Goal: Transaction & Acquisition: Purchase product/service

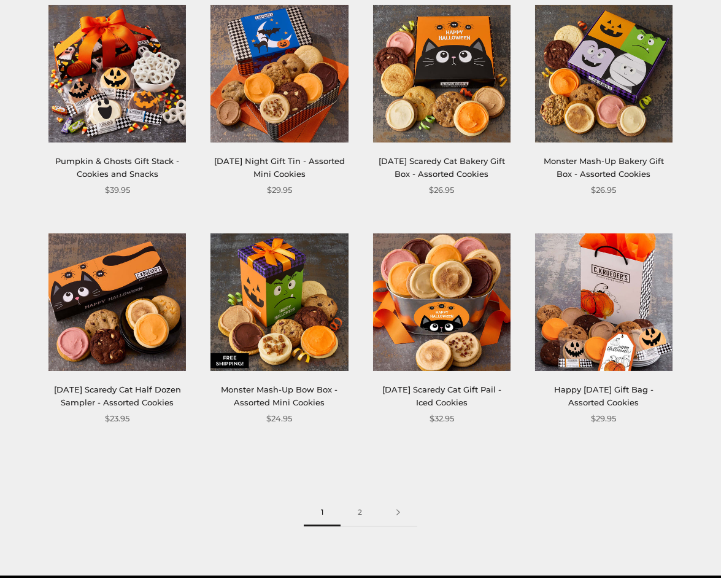
scroll to position [1141, 0]
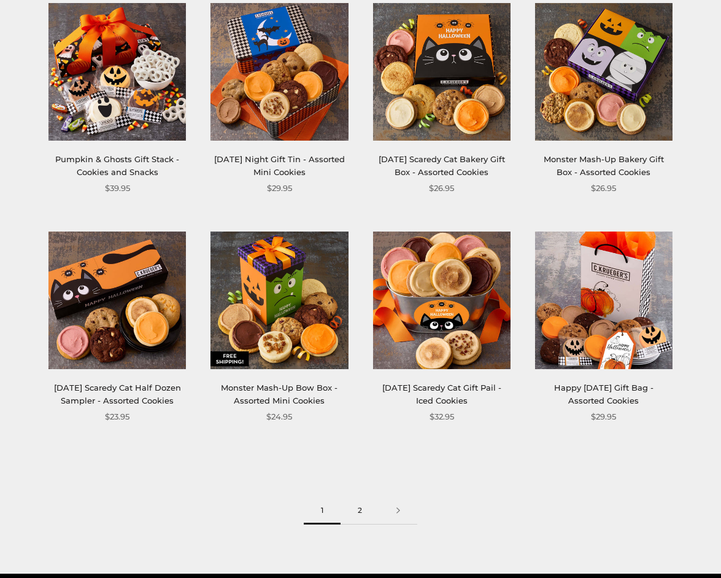
click at [358, 524] on link "2" at bounding box center [360, 511] width 39 height 28
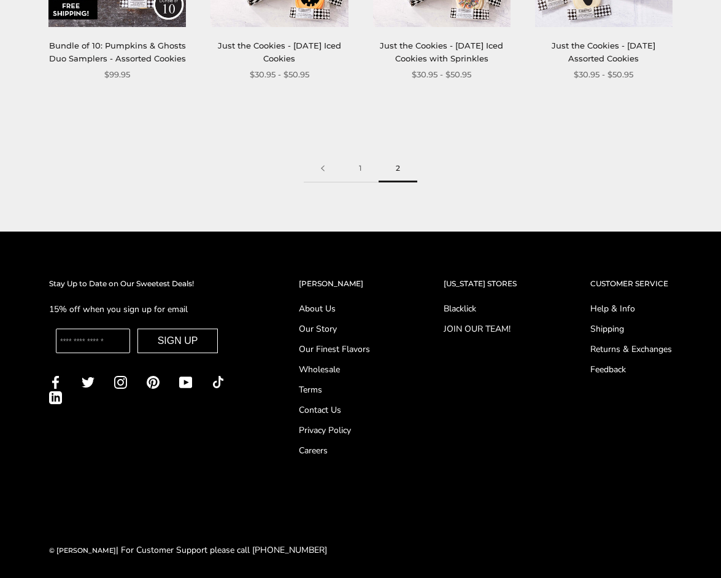
scroll to position [1228, 0]
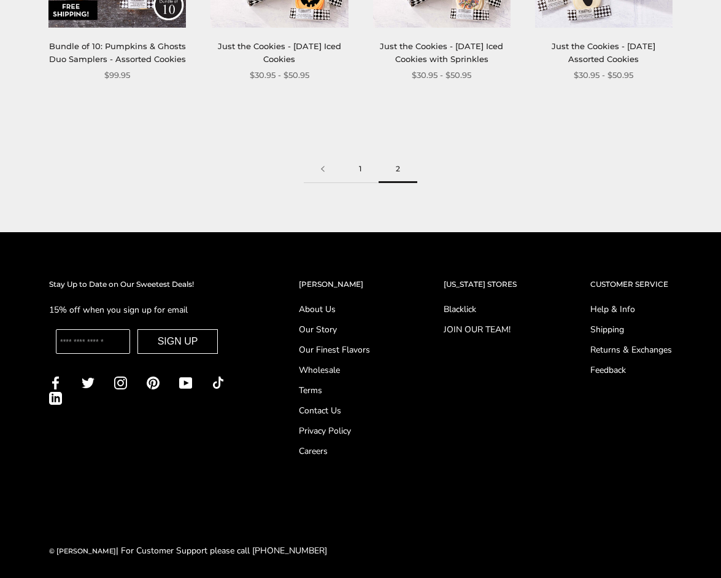
click at [360, 162] on link "1" at bounding box center [360, 169] width 37 height 28
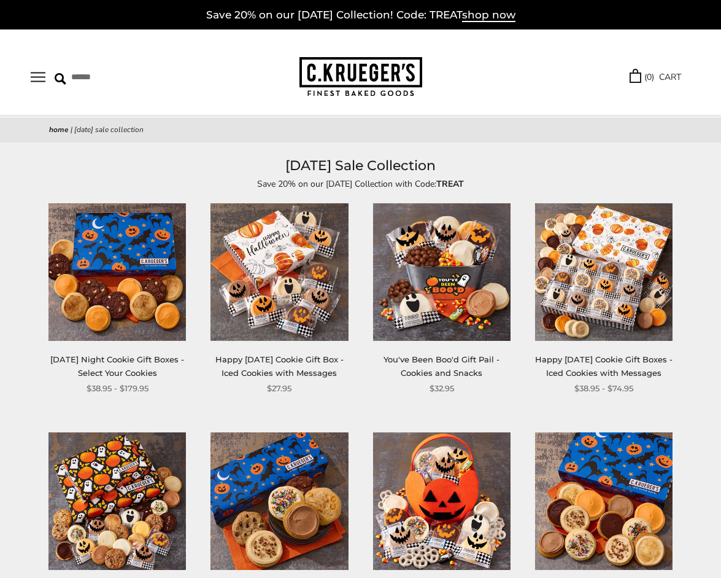
click at [303, 356] on link "Happy [DATE] Cookie Gift Box - Iced Cookies with Messages" at bounding box center [279, 365] width 128 height 23
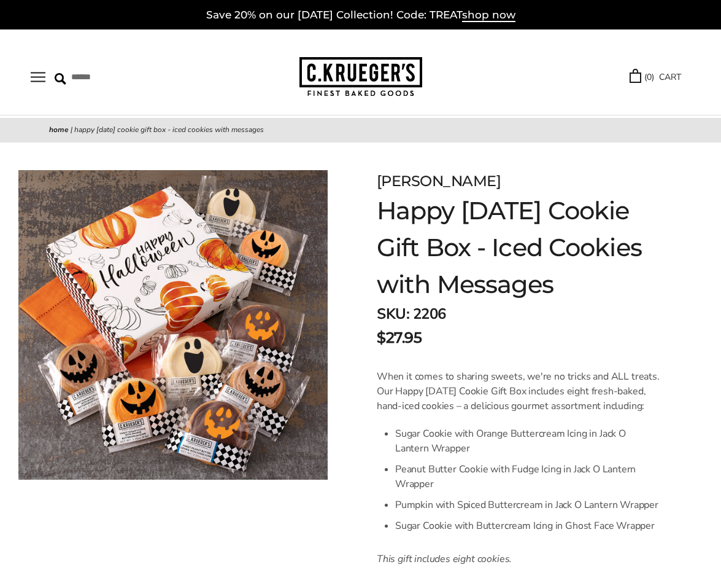
click at [34, 73] on button "Open navigation" at bounding box center [38, 77] width 15 height 10
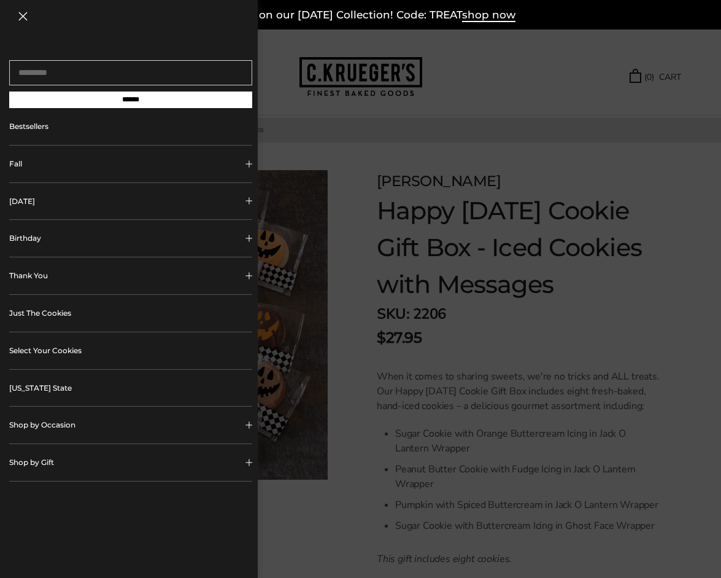
click at [36, 133] on link "Bestsellers" at bounding box center [130, 126] width 243 height 37
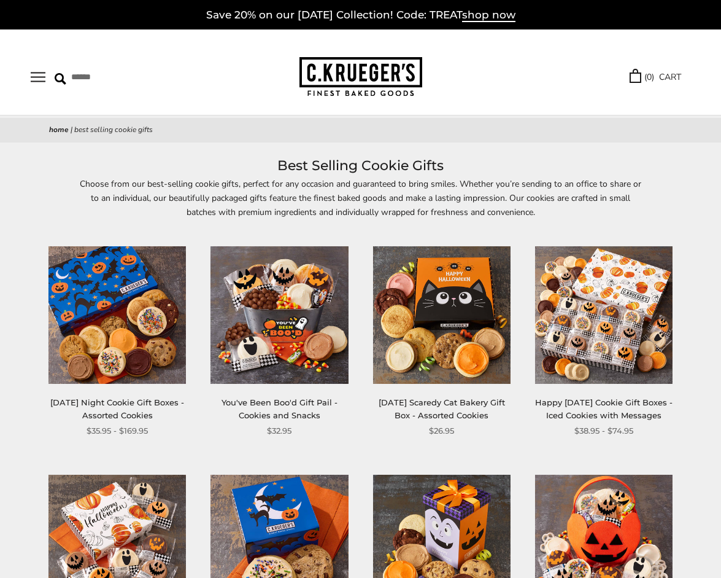
click at [41, 72] on button "Open navigation" at bounding box center [38, 77] width 15 height 10
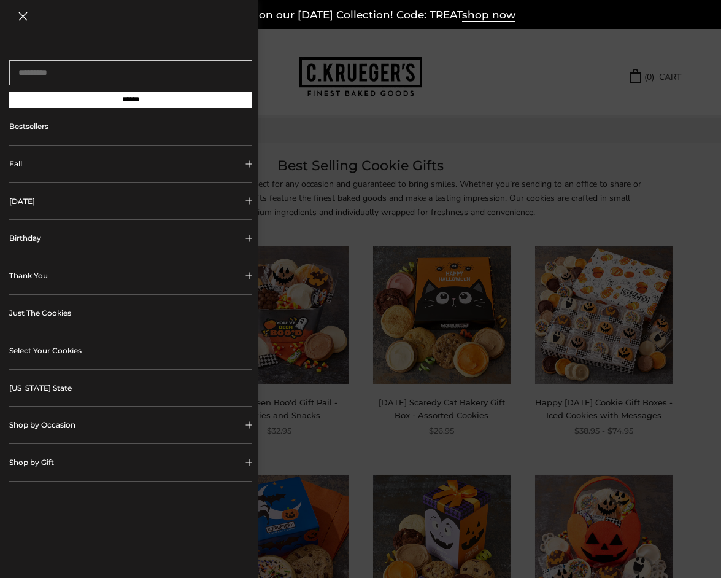
click at [50, 349] on link "Select Your Cookies" at bounding box center [130, 350] width 243 height 37
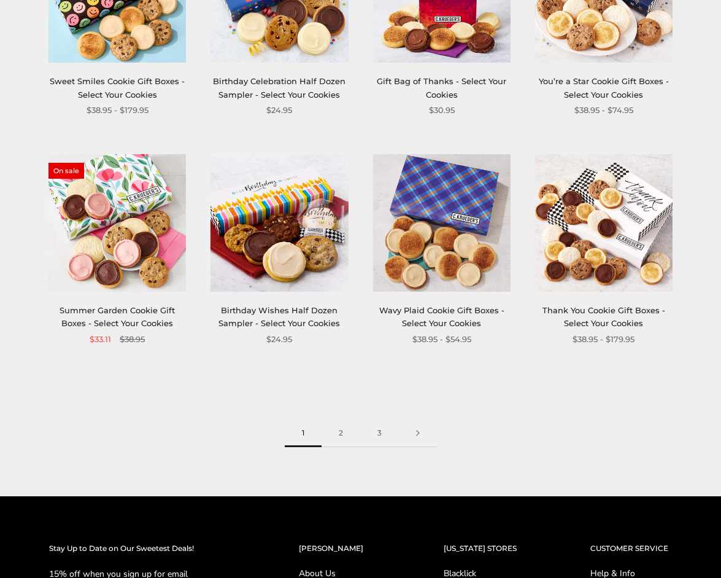
scroll to position [1235, 0]
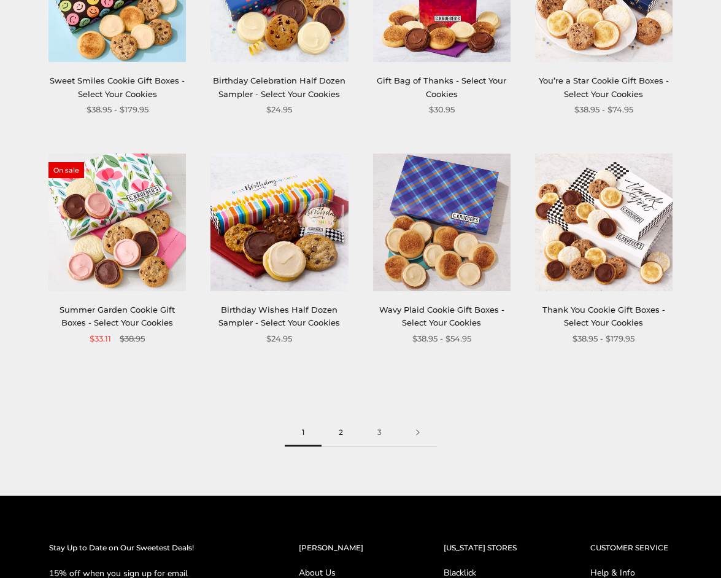
click at [339, 428] on link "2" at bounding box center [341, 433] width 39 height 28
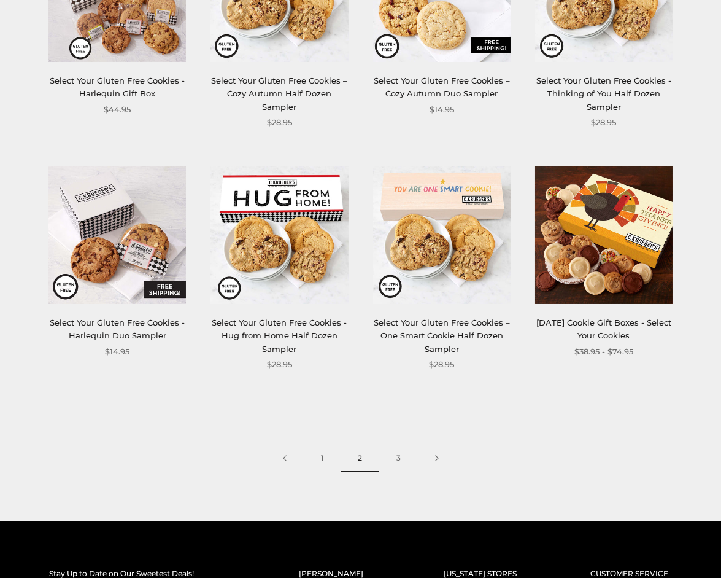
scroll to position [1352, 0]
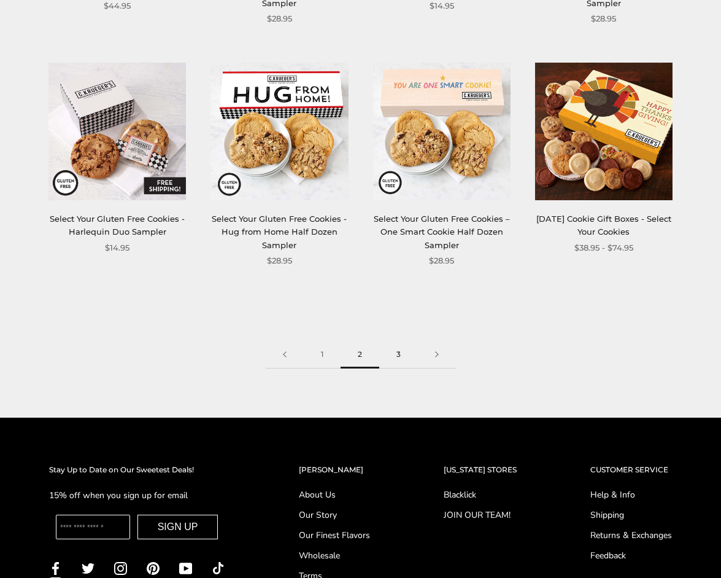
click at [399, 349] on link "3" at bounding box center [398, 355] width 39 height 28
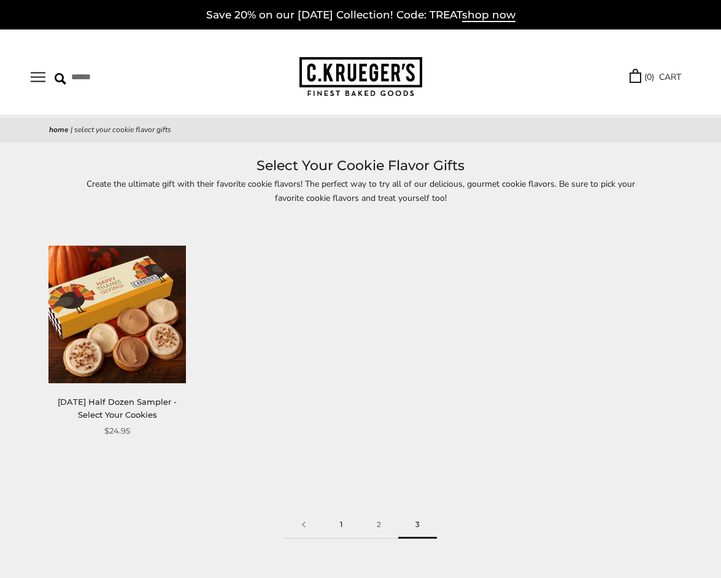
click at [341, 526] on link "1" at bounding box center [341, 525] width 37 height 28
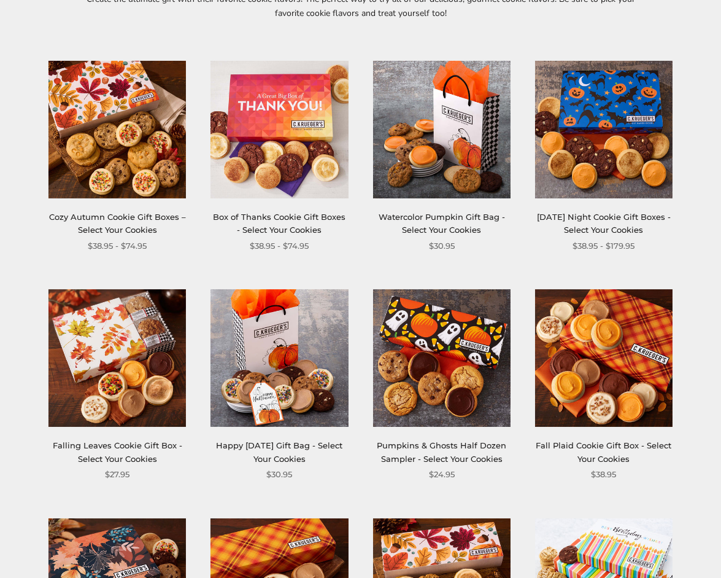
scroll to position [185, 0]
click at [611, 217] on link "[DATE] Night Cookie Gift Boxes - Select Your Cookies" at bounding box center [604, 223] width 134 height 23
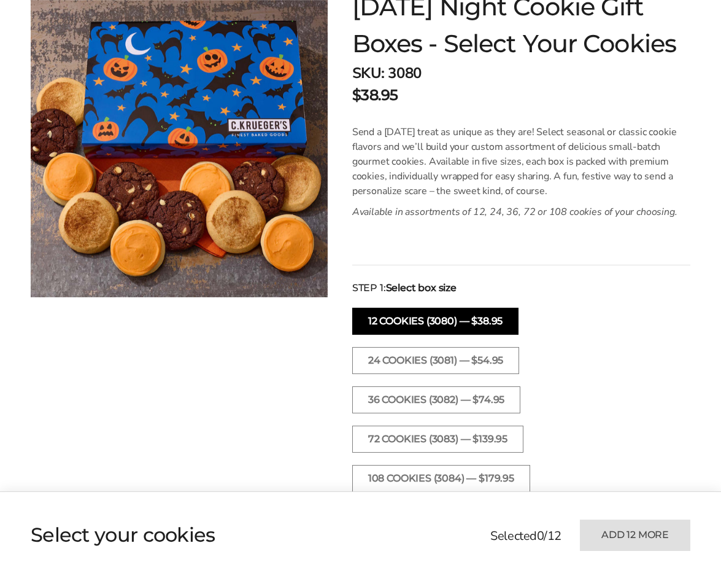
scroll to position [209, 0]
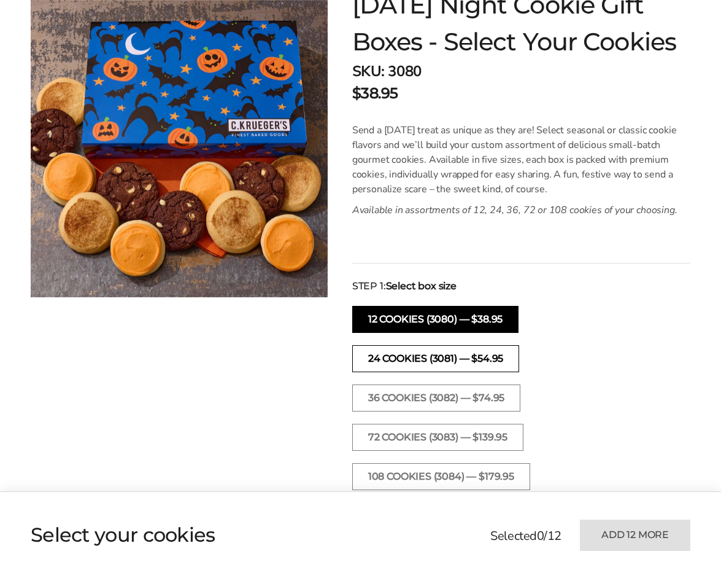
click at [502, 358] on button "24 Cookies (3081) — $54.95" at bounding box center [435, 358] width 167 height 27
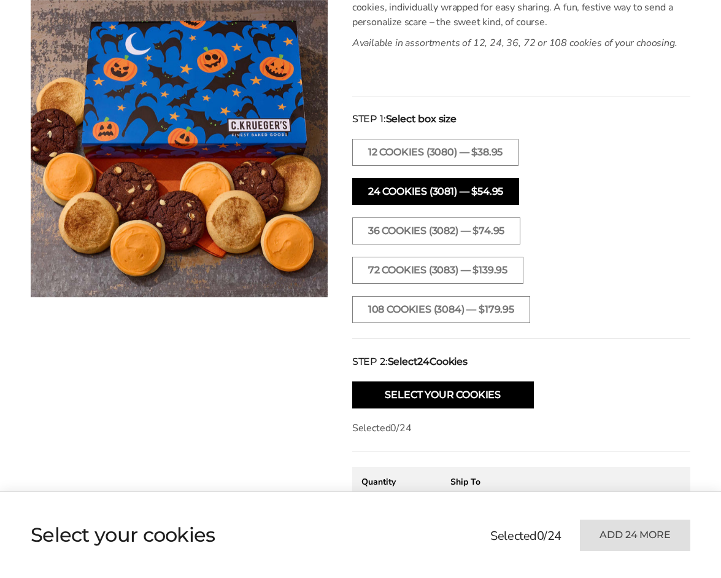
scroll to position [382, 0]
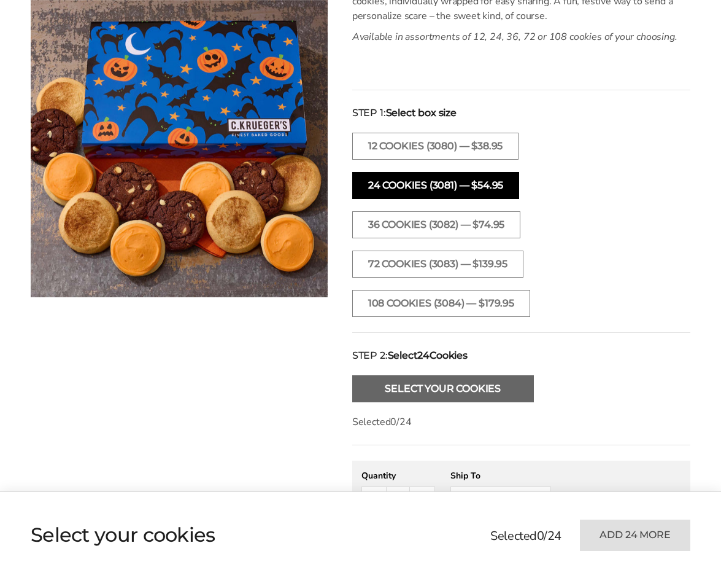
click at [505, 390] on button "Select Your Cookies" at bounding box center [443, 388] width 182 height 27
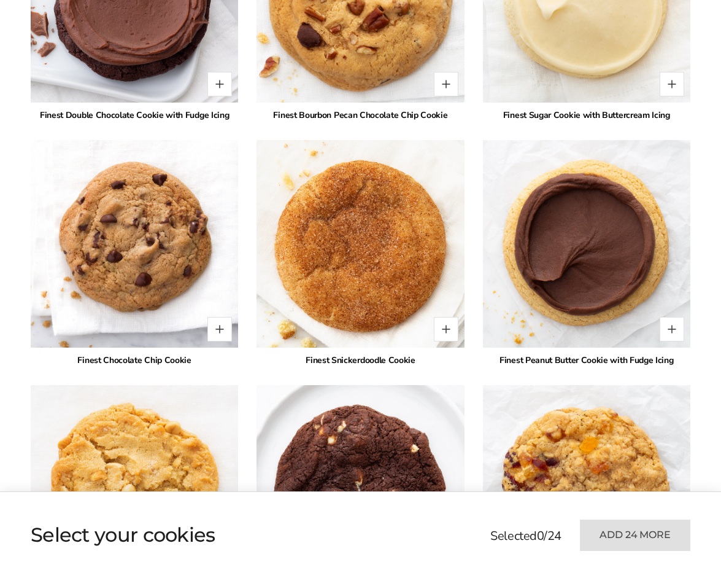
scroll to position [1900, 0]
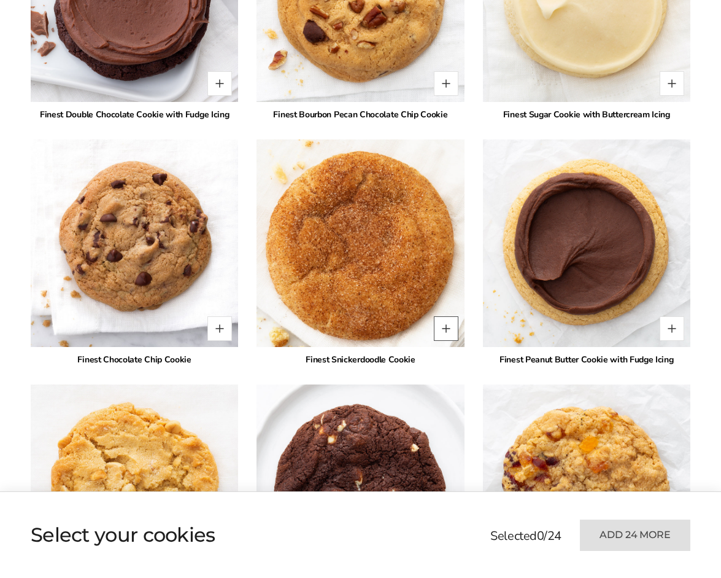
click at [449, 327] on button "Quantity button plus" at bounding box center [446, 328] width 25 height 25
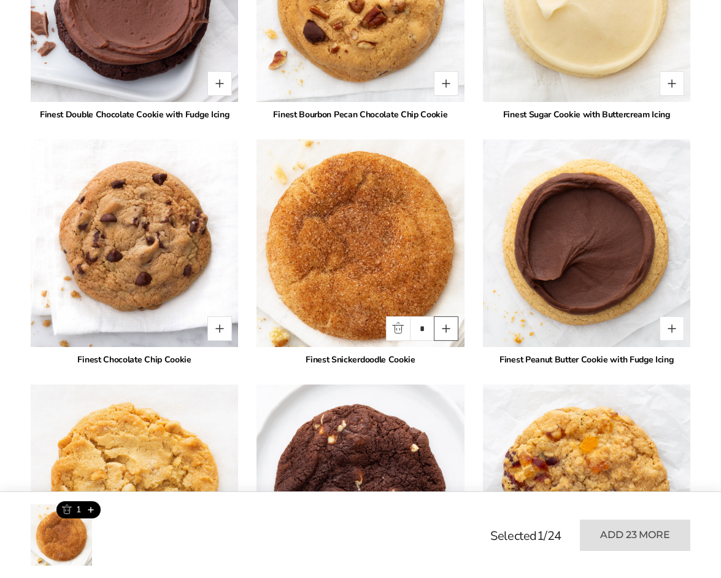
click at [447, 329] on button "Quantity button plus" at bounding box center [446, 328] width 25 height 25
click at [447, 330] on button "Quantity button plus" at bounding box center [446, 328] width 25 height 25
type input "*"
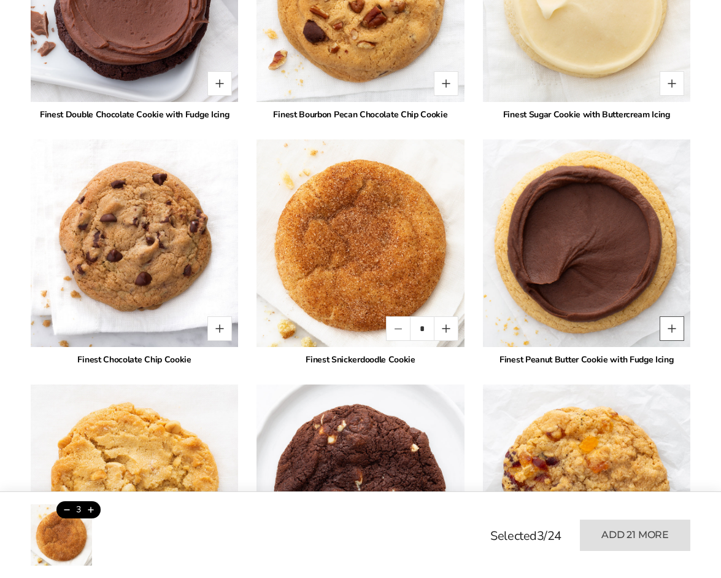
click at [676, 328] on button "Quantity button plus" at bounding box center [672, 328] width 25 height 25
click at [677, 331] on button "Quantity button plus" at bounding box center [672, 328] width 25 height 25
click at [677, 332] on button "Quantity button plus" at bounding box center [672, 328] width 25 height 25
type input "*"
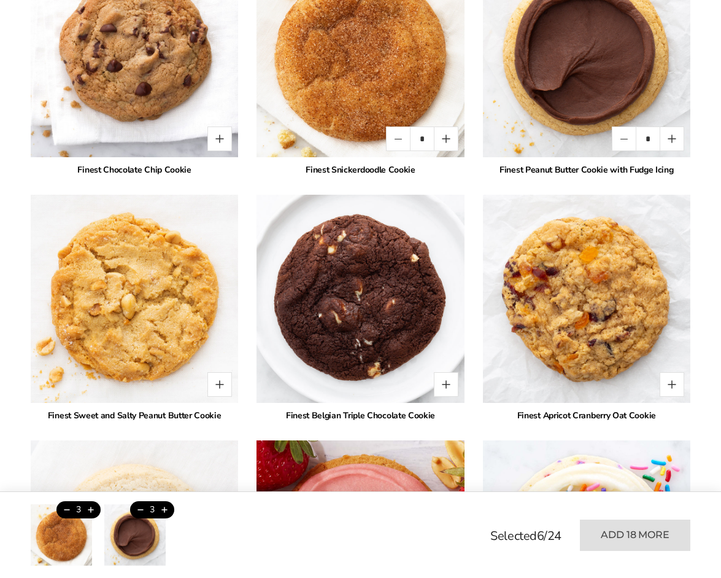
scroll to position [2091, 0]
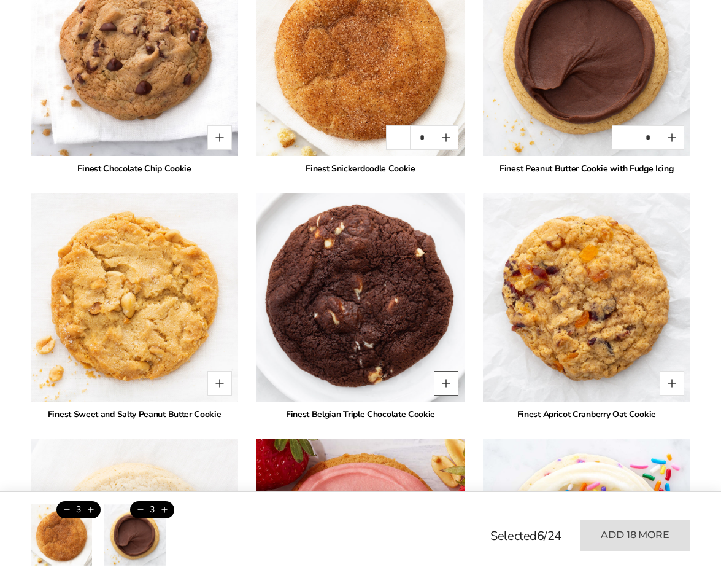
click at [446, 384] on button "Quantity button plus" at bounding box center [446, 383] width 25 height 25
type input "*"
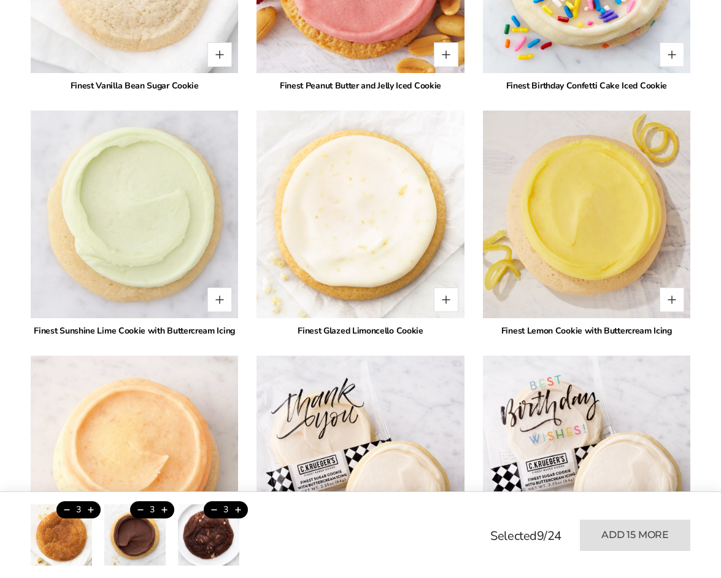
scroll to position [2630, 0]
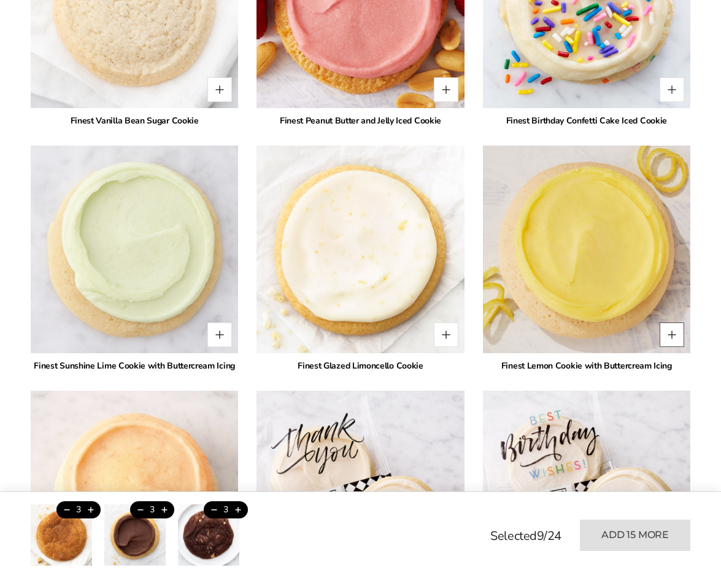
click at [672, 336] on button "Quantity button plus" at bounding box center [672, 334] width 25 height 25
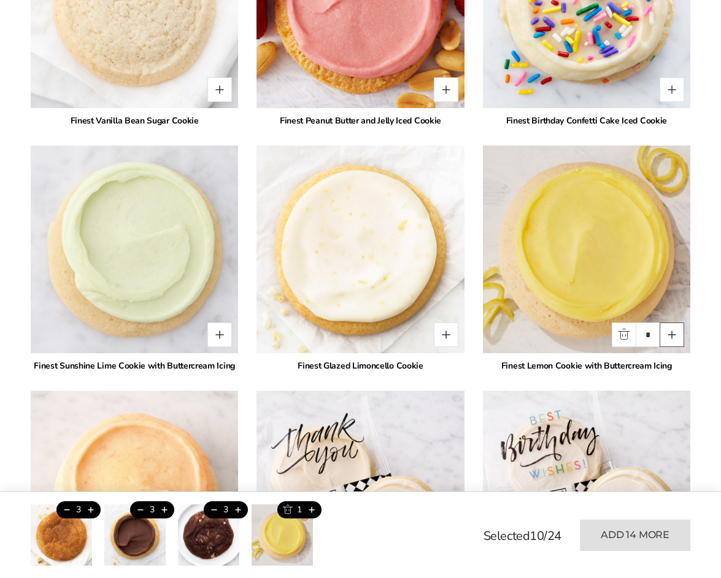
click at [672, 336] on button "Quantity button plus" at bounding box center [672, 334] width 25 height 25
type input "*"
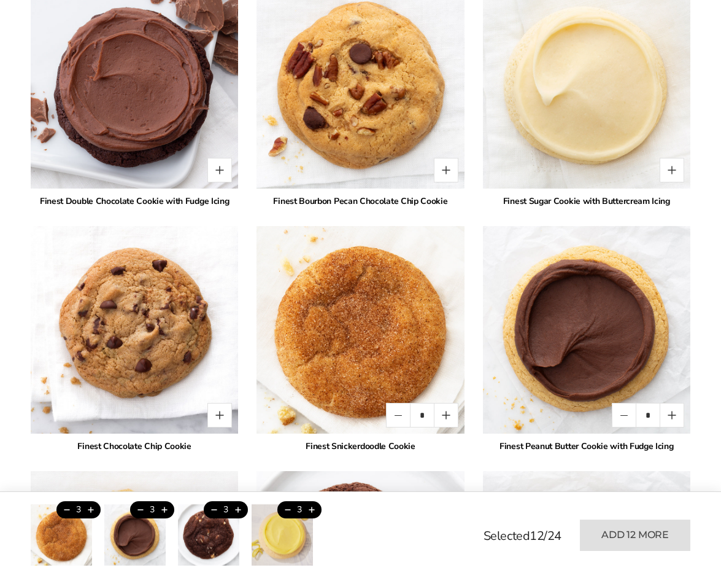
scroll to position [1812, 0]
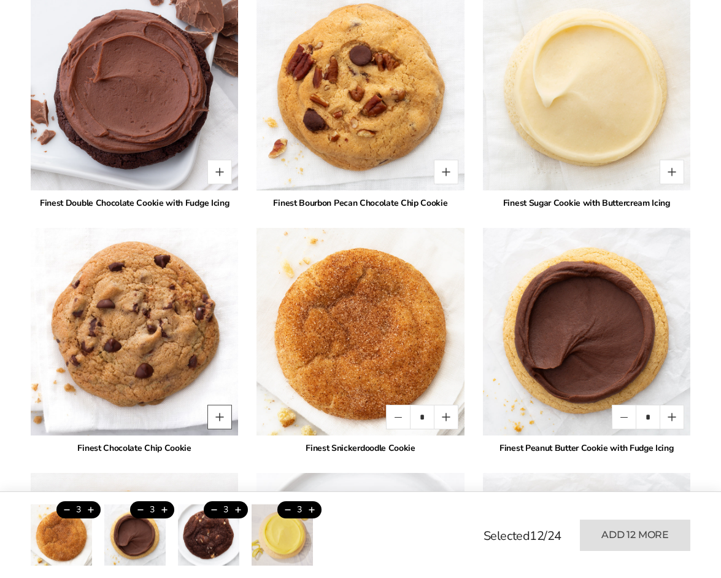
click at [223, 414] on button "Quantity button plus" at bounding box center [219, 417] width 25 height 25
click at [223, 415] on button "Quantity button plus" at bounding box center [219, 417] width 25 height 25
type input "*"
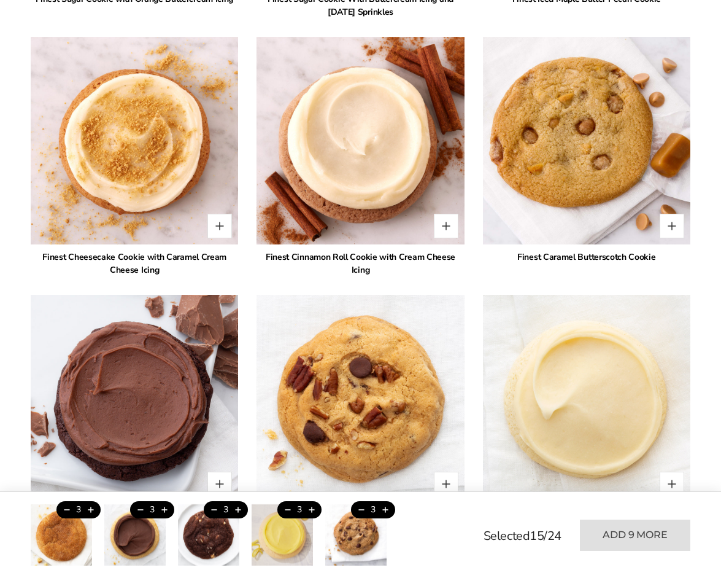
scroll to position [1500, 0]
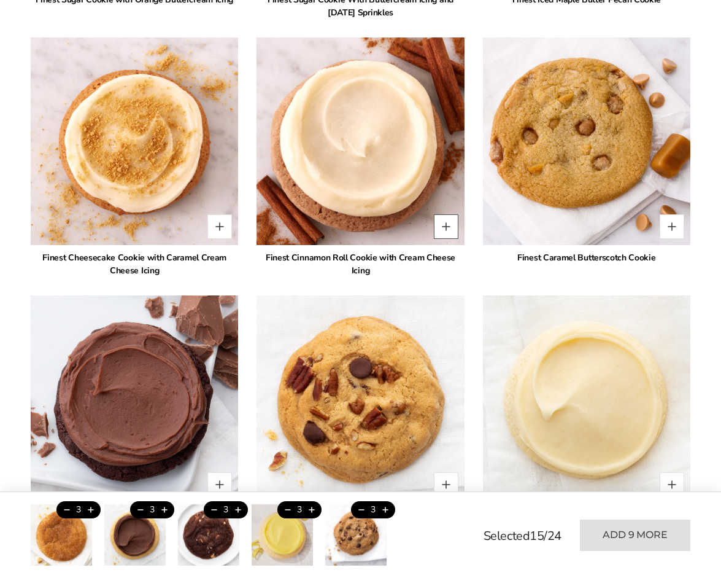
click at [446, 226] on button "Quantity button plus" at bounding box center [446, 226] width 25 height 25
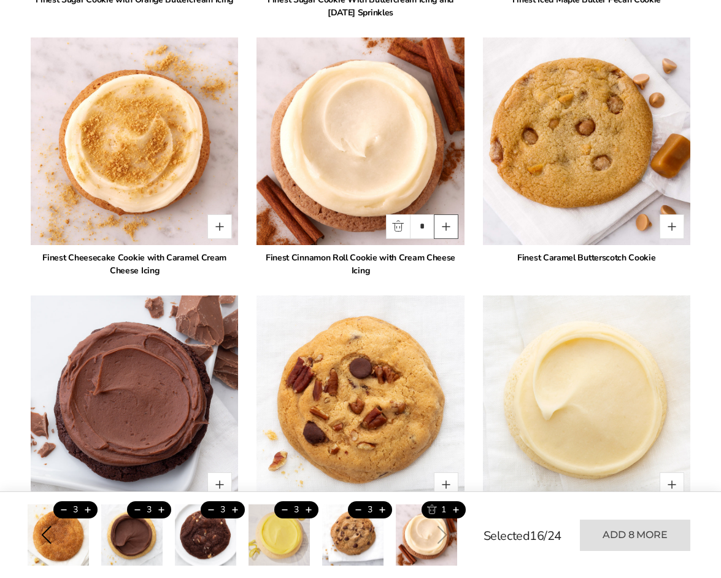
click at [446, 226] on button "Quantity button plus" at bounding box center [446, 226] width 25 height 25
type input "*"
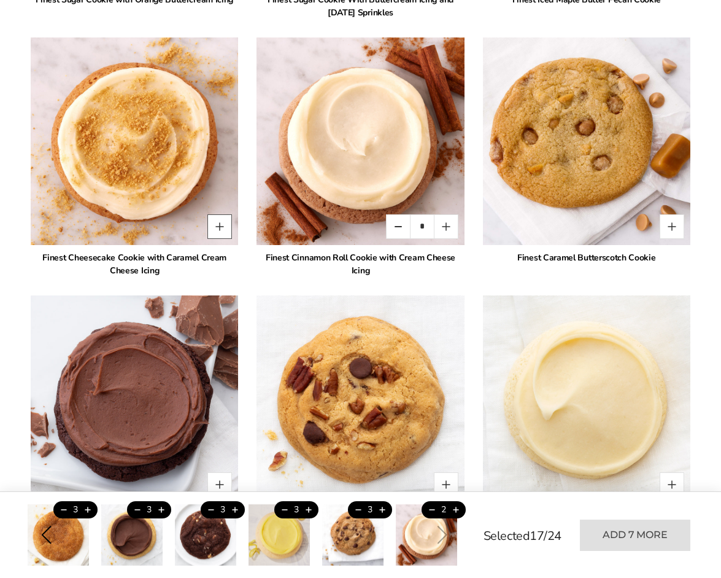
click at [218, 231] on button "Quantity button plus" at bounding box center [219, 226] width 25 height 25
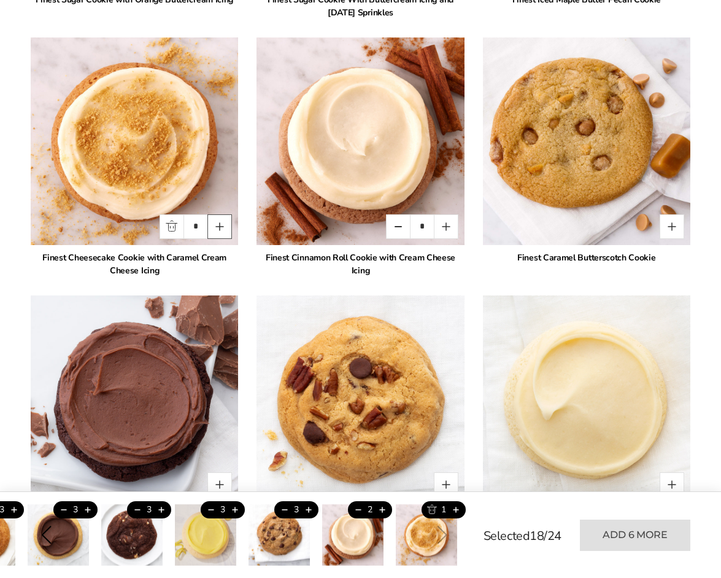
click at [218, 231] on button "Quantity button plus" at bounding box center [219, 226] width 25 height 25
type input "*"
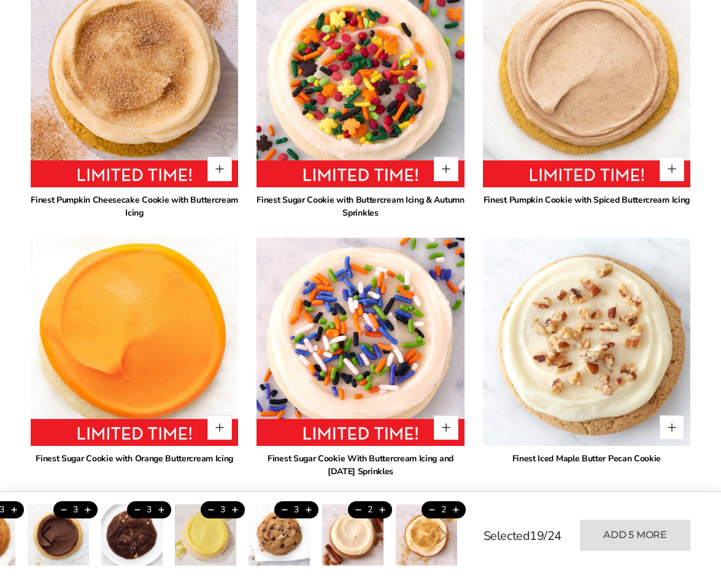
scroll to position [1041, 0]
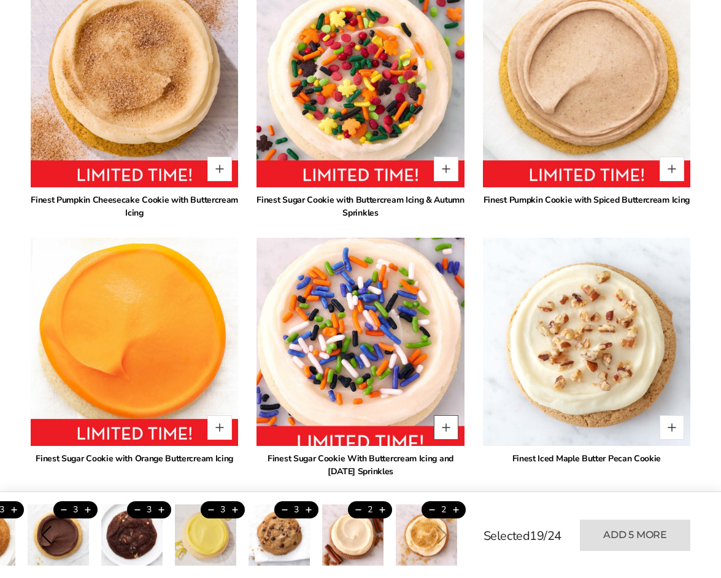
click at [446, 428] on button "Quantity button plus" at bounding box center [446, 427] width 25 height 25
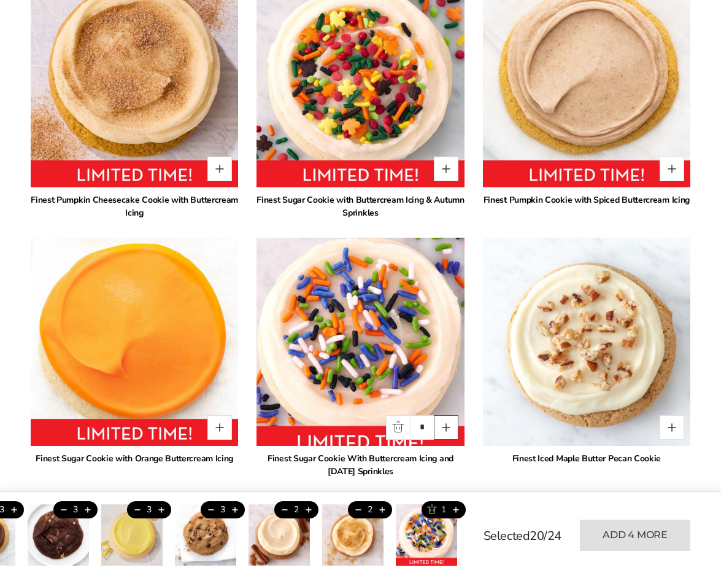
click at [446, 428] on button "Quantity button plus" at bounding box center [446, 427] width 25 height 25
type input "*"
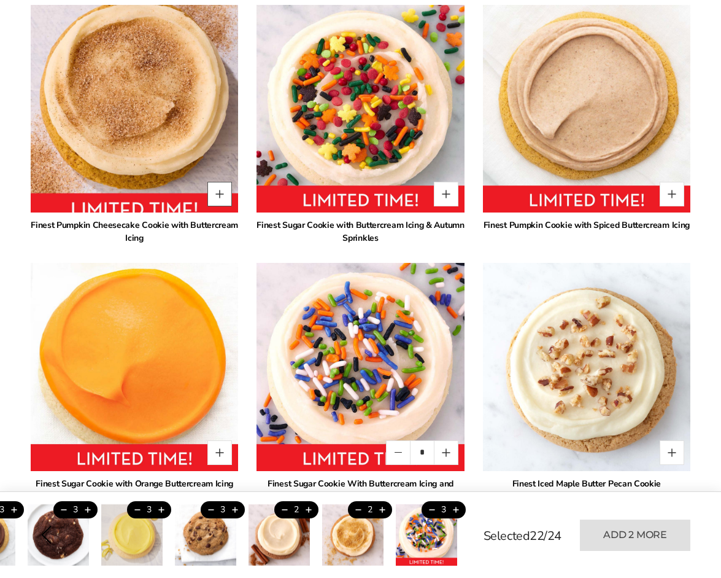
scroll to position [1010, 0]
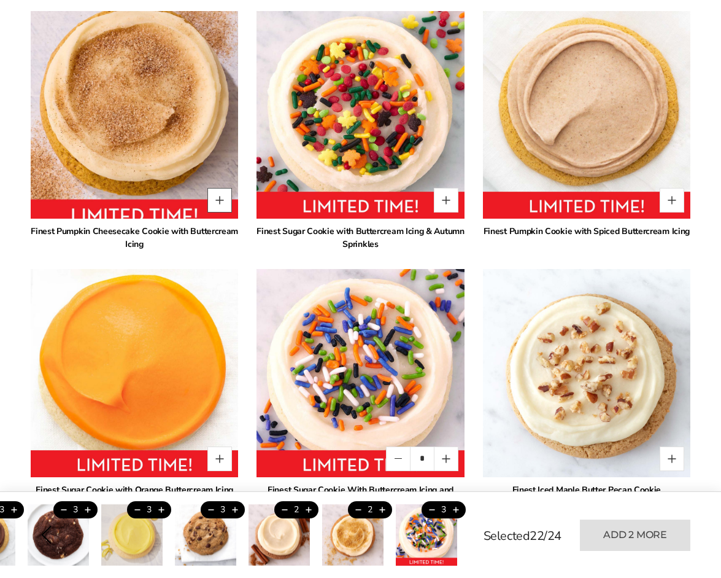
click at [216, 194] on button "Quantity button plus" at bounding box center [219, 200] width 25 height 25
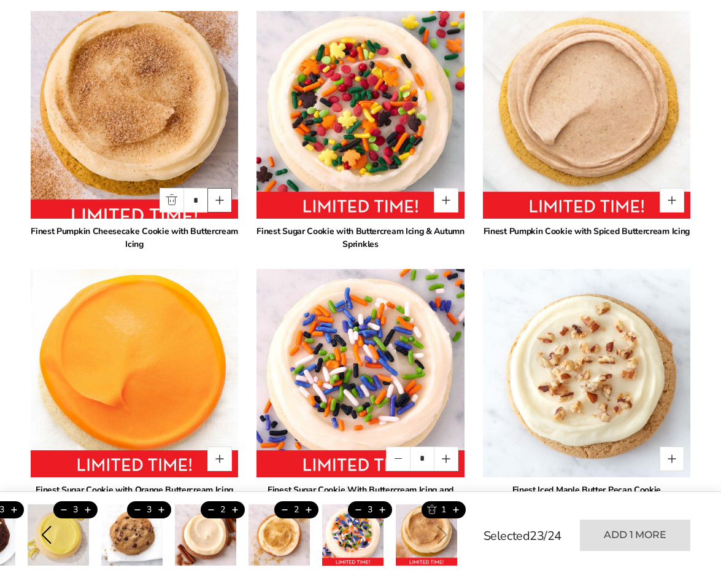
click at [216, 194] on button "Quantity button plus" at bounding box center [219, 200] width 25 height 25
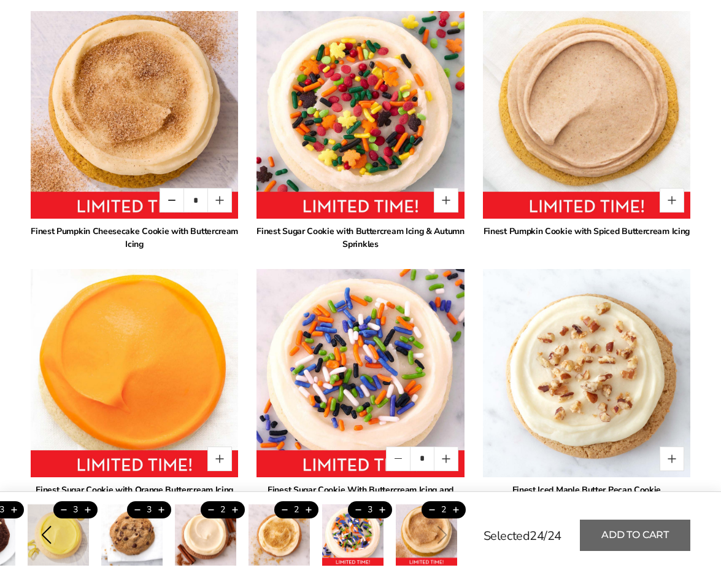
click at [608, 536] on button "Add to cart" at bounding box center [635, 534] width 110 height 31
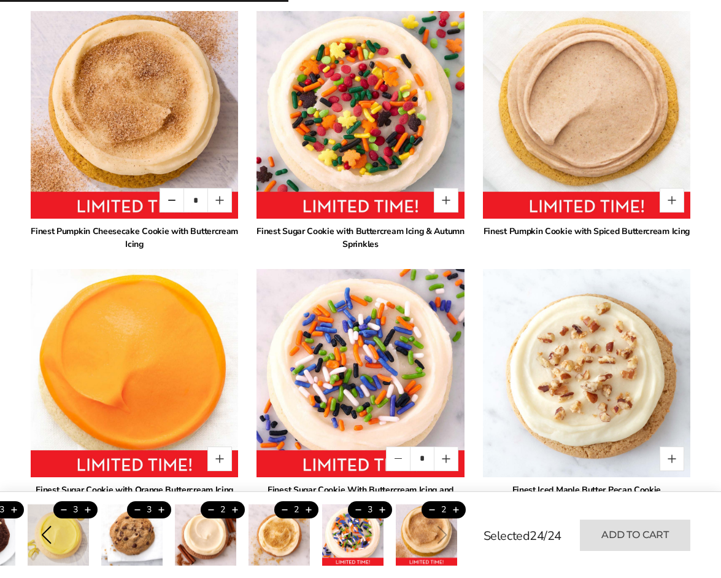
type input "*"
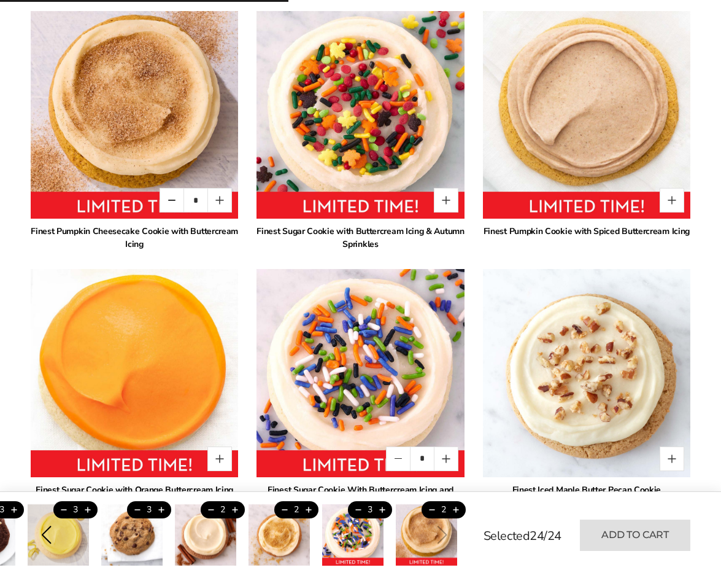
type input "*"
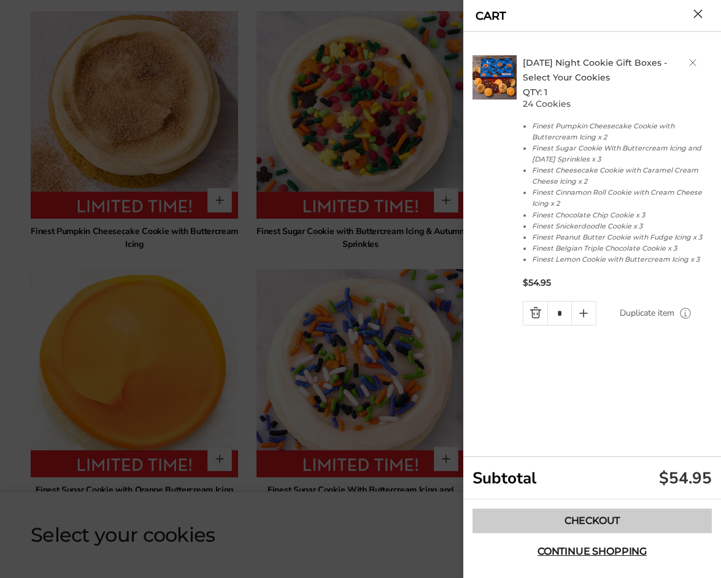
click at [611, 522] on link "Checkout" at bounding box center [592, 520] width 239 height 25
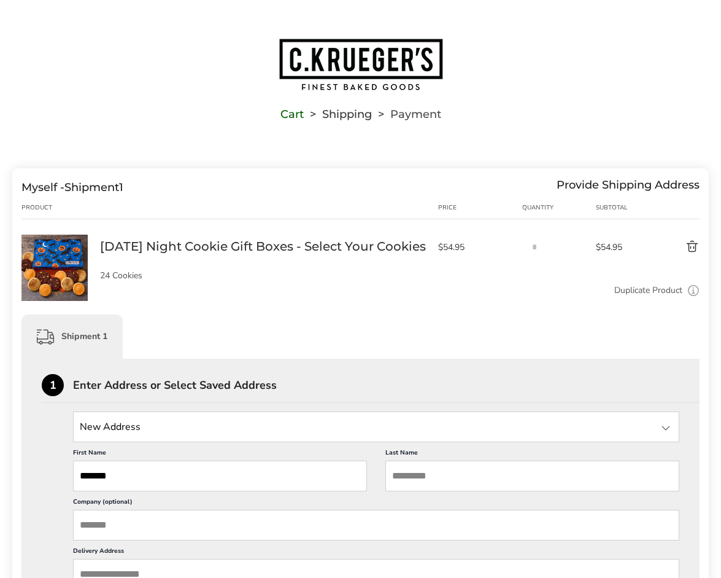
type input "*******"
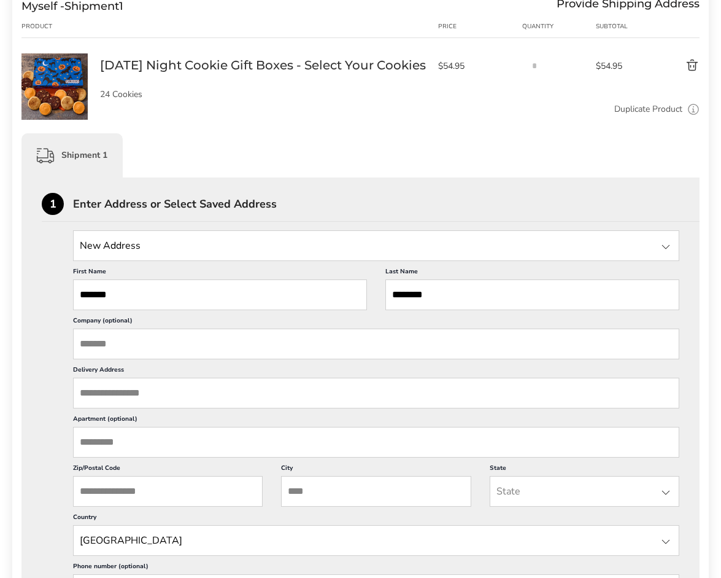
scroll to position [184, 0]
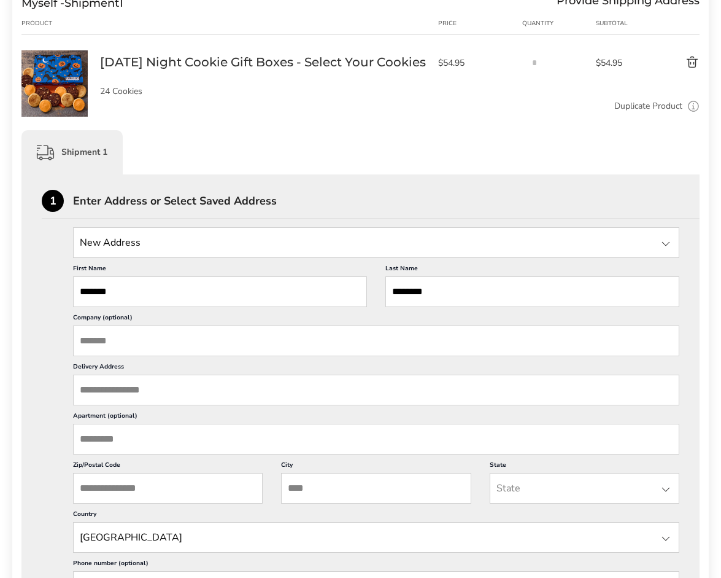
type input "********"
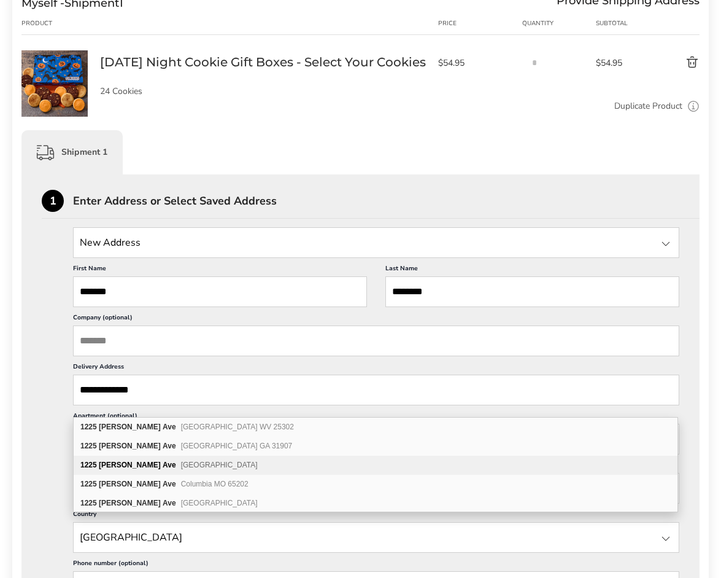
type input "**********"
click at [181, 463] on span "[GEOGRAPHIC_DATA]" at bounding box center [219, 464] width 77 height 9
type input "**********"
type input "********"
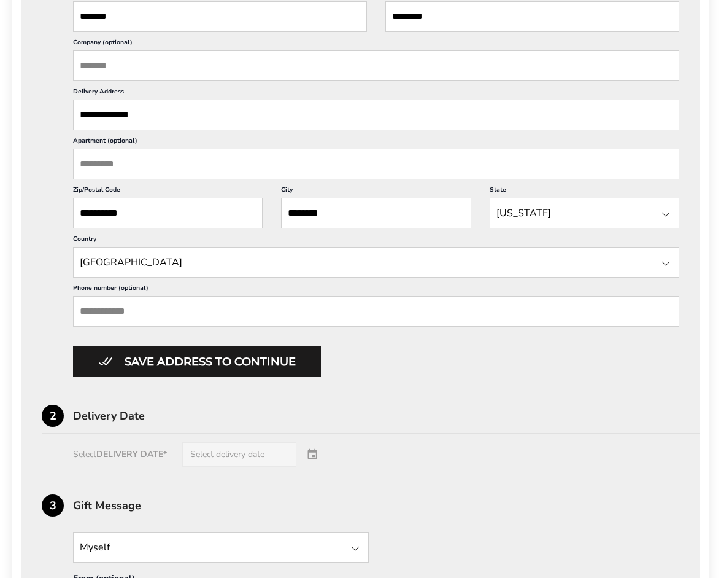
scroll to position [460, 0]
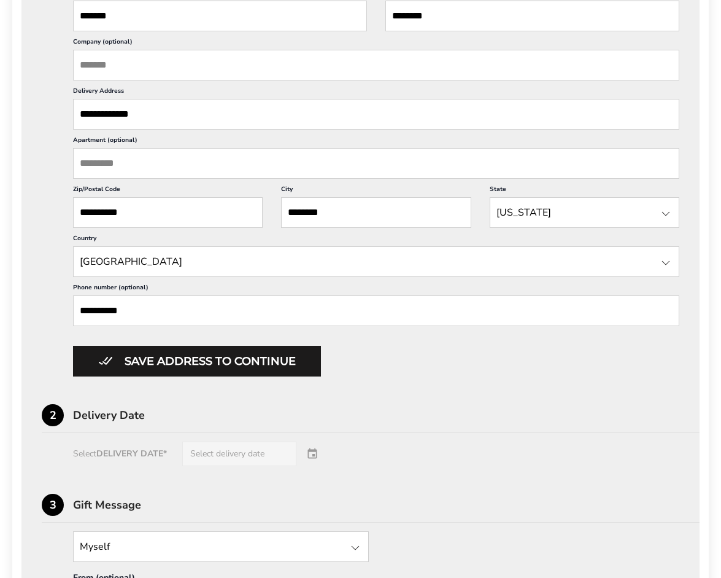
type input "**********"
click at [318, 466] on div "Select DELIVERY DATE* Select delivery date" at bounding box center [361, 453] width 638 height 25
click at [141, 466] on div "Select DELIVERY DATE* Select delivery date" at bounding box center [361, 453] width 638 height 25
click at [131, 420] on div "Delivery Date" at bounding box center [386, 414] width 627 height 11
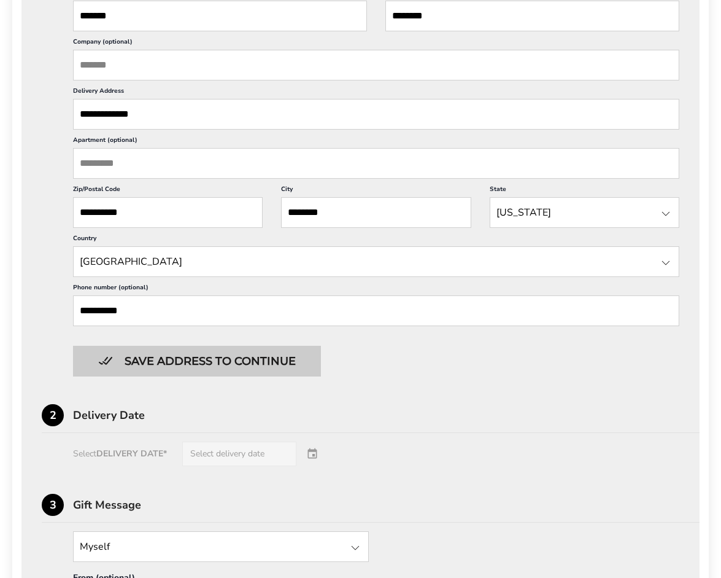
click at [183, 376] on button "Save address to continue" at bounding box center [197, 361] width 248 height 31
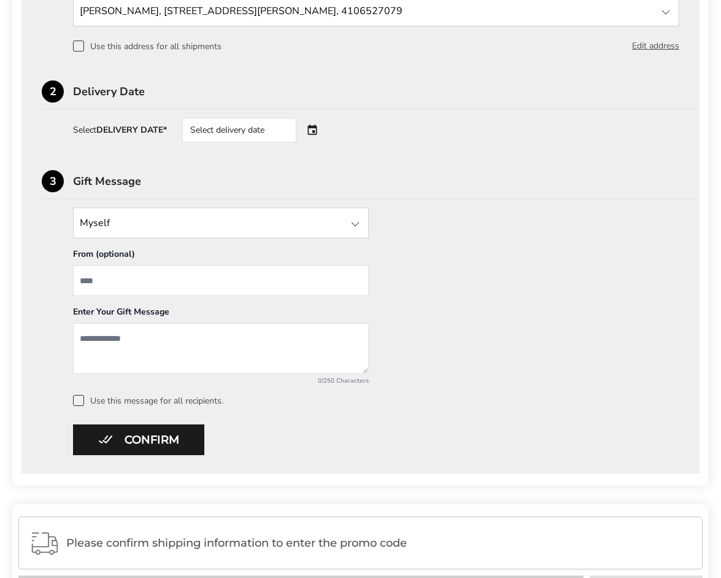
scroll to position [397, 0]
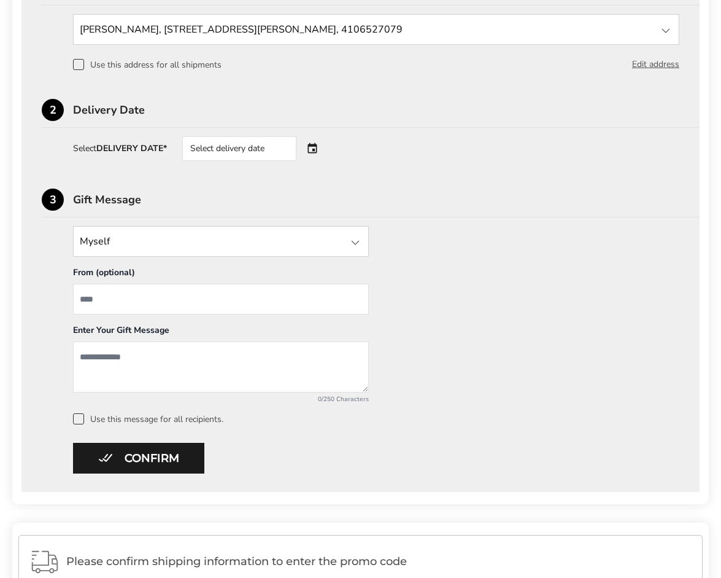
click at [358, 246] on div at bounding box center [355, 242] width 15 height 15
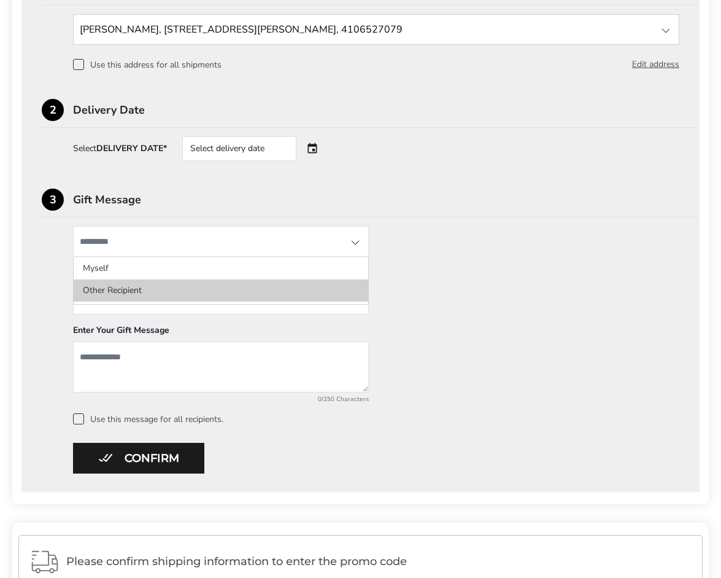
click at [182, 298] on li "Other Recipient" at bounding box center [221, 290] width 295 height 22
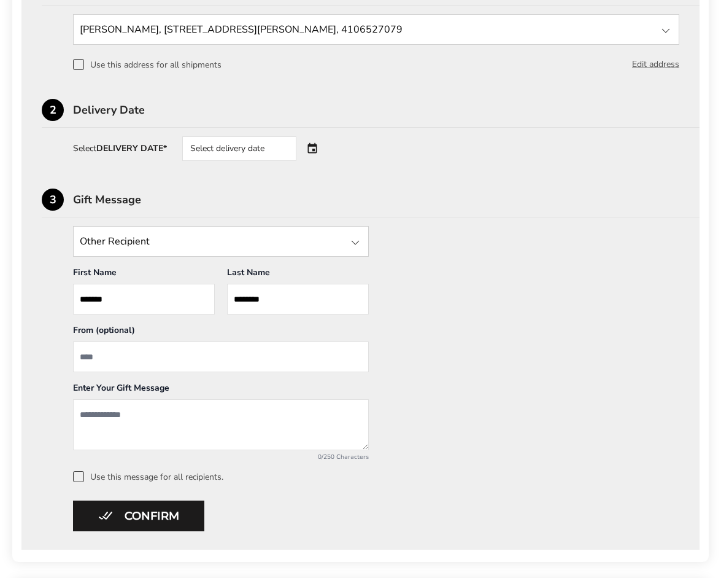
click at [319, 152] on div "Select delivery date" at bounding box center [256, 148] width 149 height 25
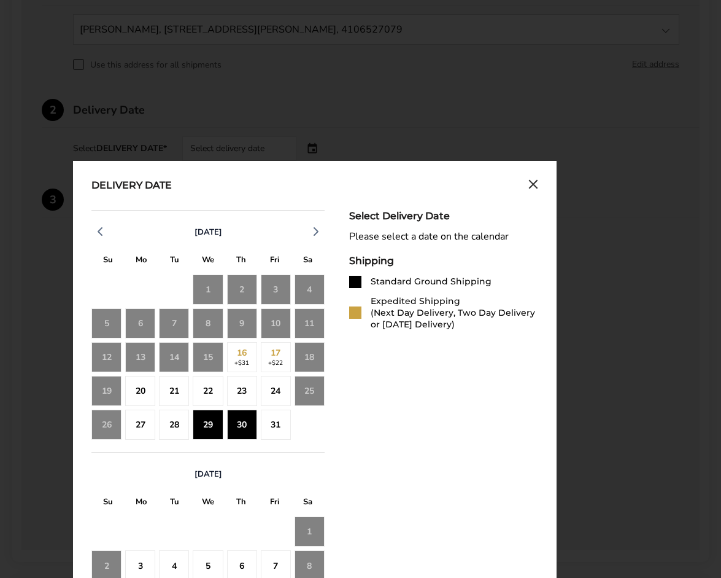
click at [236, 433] on div "30" at bounding box center [242, 424] width 30 height 30
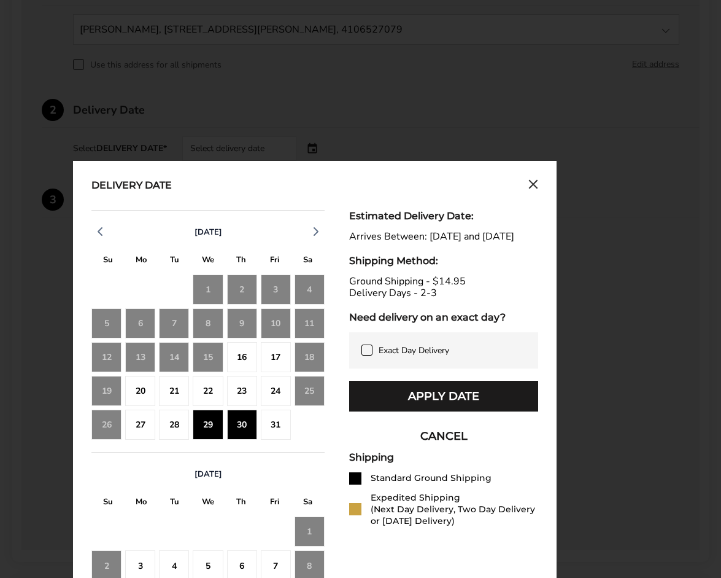
click at [208, 435] on div "29" at bounding box center [208, 424] width 30 height 30
click at [241, 434] on div "30" at bounding box center [242, 424] width 30 height 30
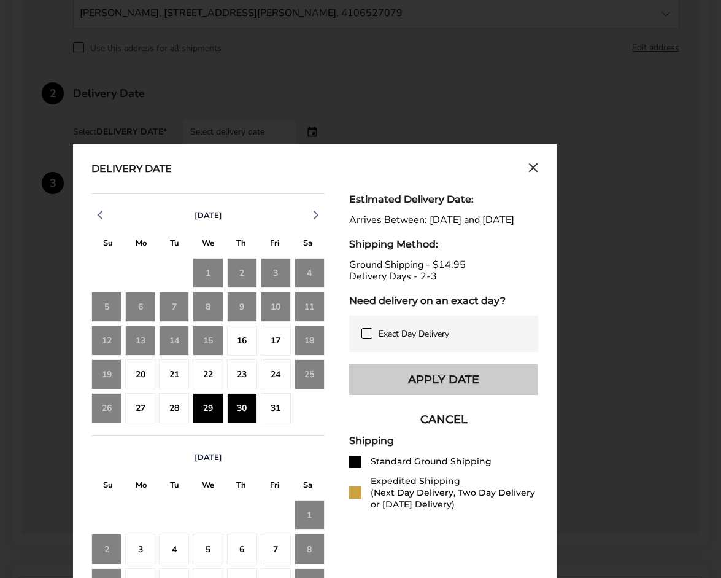
scroll to position [420, 0]
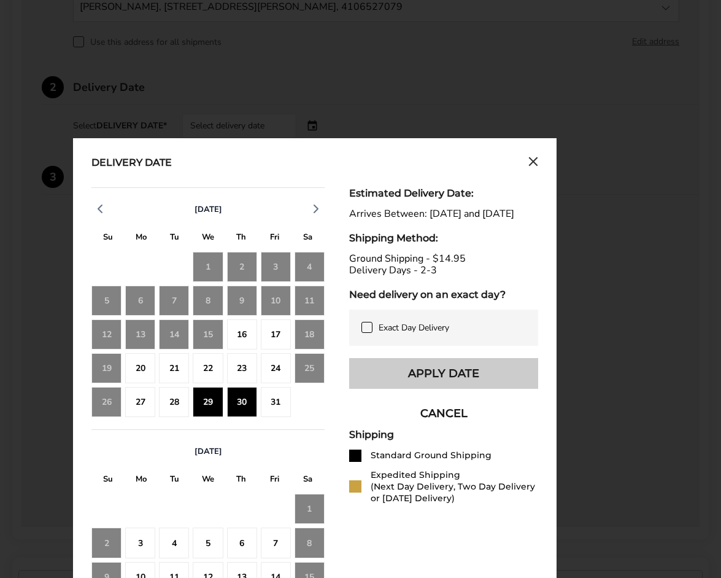
click at [419, 389] on button "Apply Date" at bounding box center [443, 373] width 189 height 31
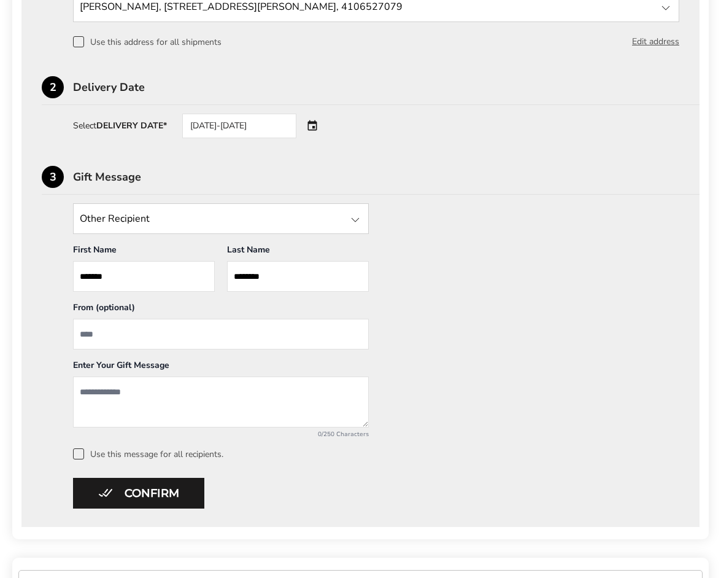
click at [187, 341] on input "From" at bounding box center [221, 334] width 296 height 31
type input "***"
click at [177, 390] on textarea "Add a message" at bounding box center [221, 401] width 296 height 51
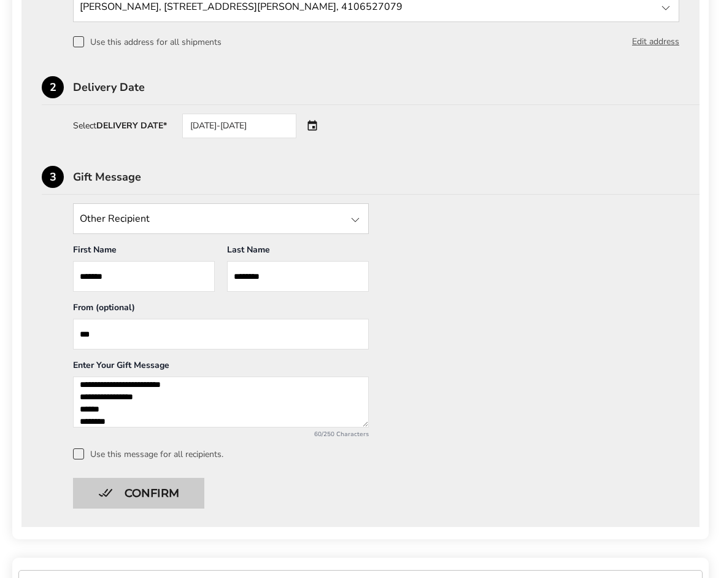
type textarea "**********"
click at [136, 498] on button "Confirm" at bounding box center [138, 493] width 131 height 31
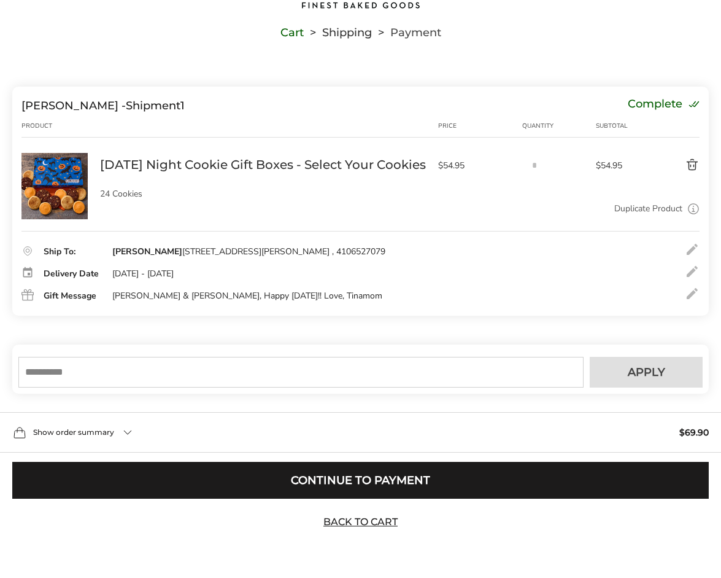
scroll to position [103, 0]
click at [277, 375] on input "text" at bounding box center [300, 372] width 565 height 31
type input "*****"
click at [625, 371] on button "Apply" at bounding box center [646, 372] width 113 height 31
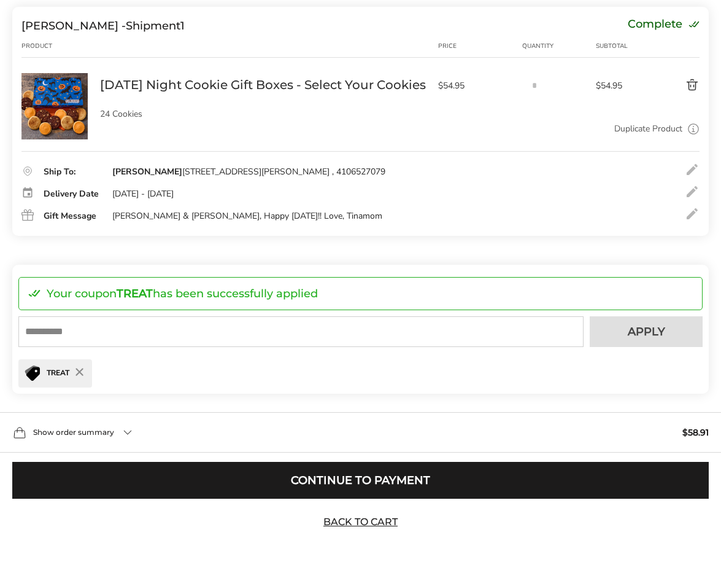
scroll to position [182, 0]
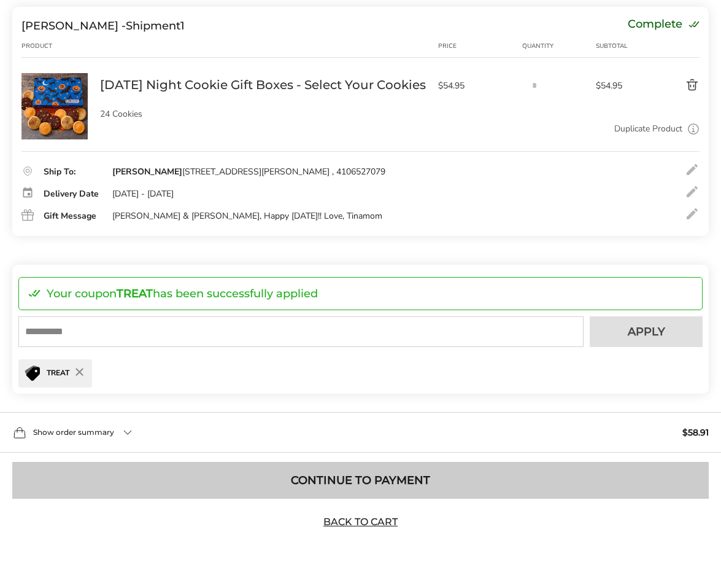
click at [331, 481] on button "Continue to Payment" at bounding box center [360, 480] width 697 height 37
